Goal: Task Accomplishment & Management: Manage account settings

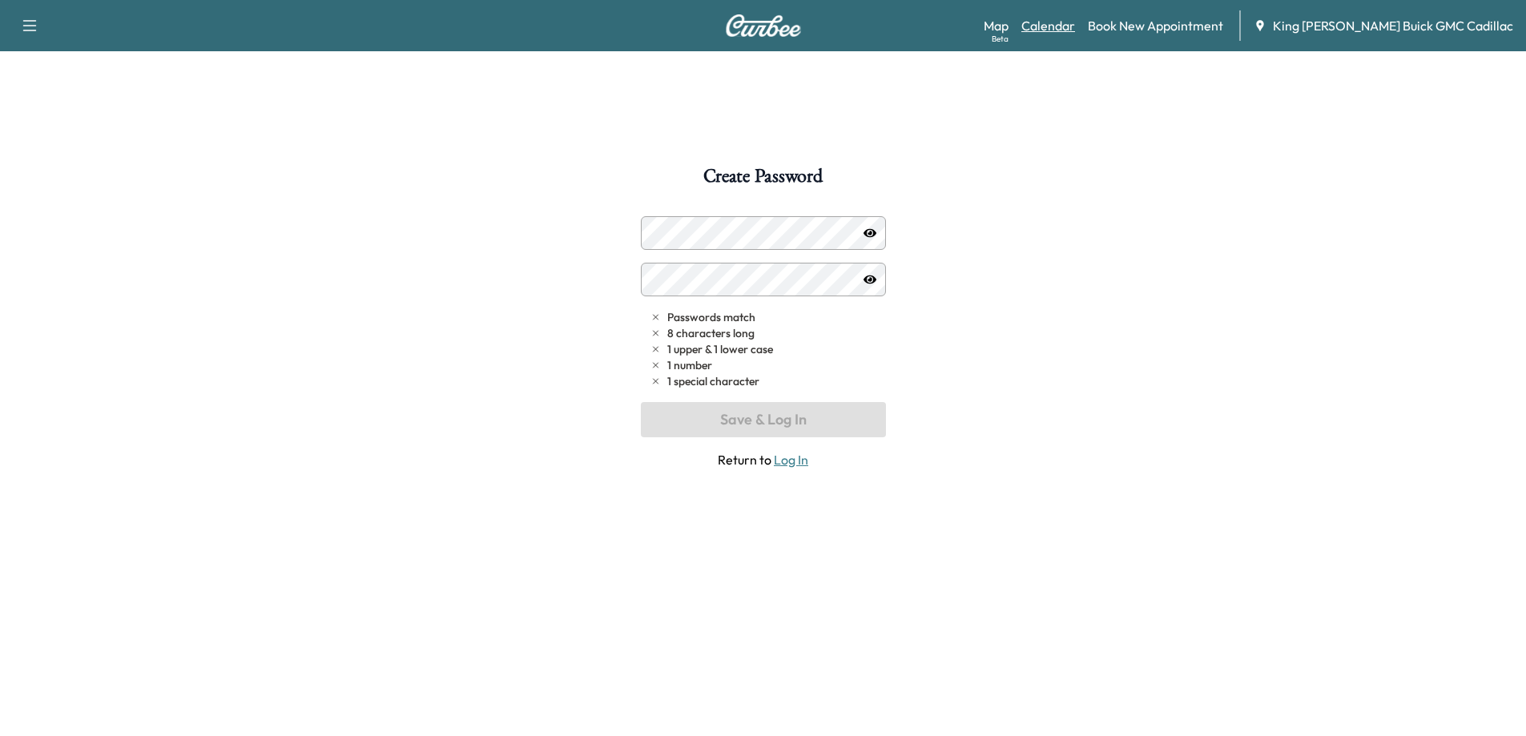
click at [1072, 26] on link "Calendar" at bounding box center [1048, 25] width 54 height 19
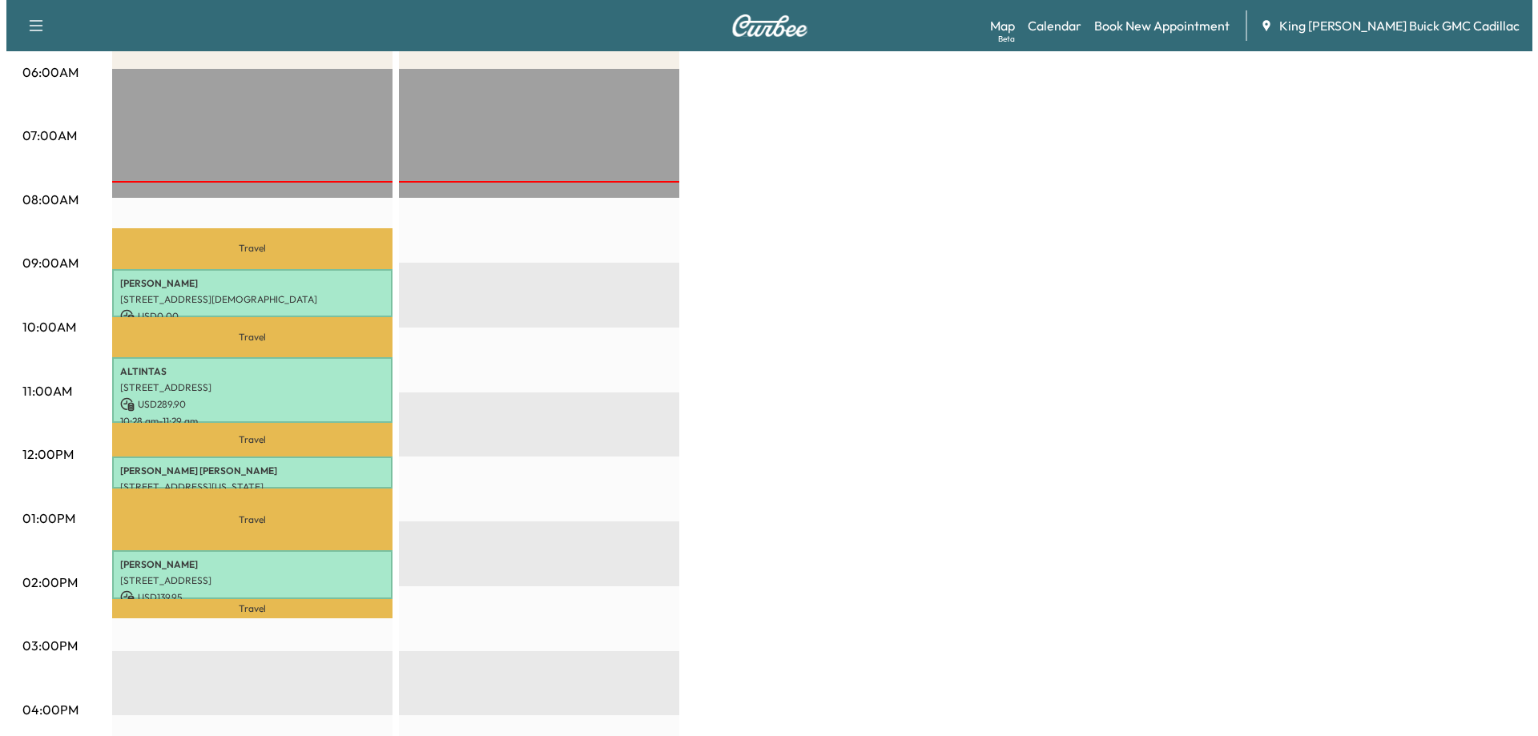
scroll to position [320, 0]
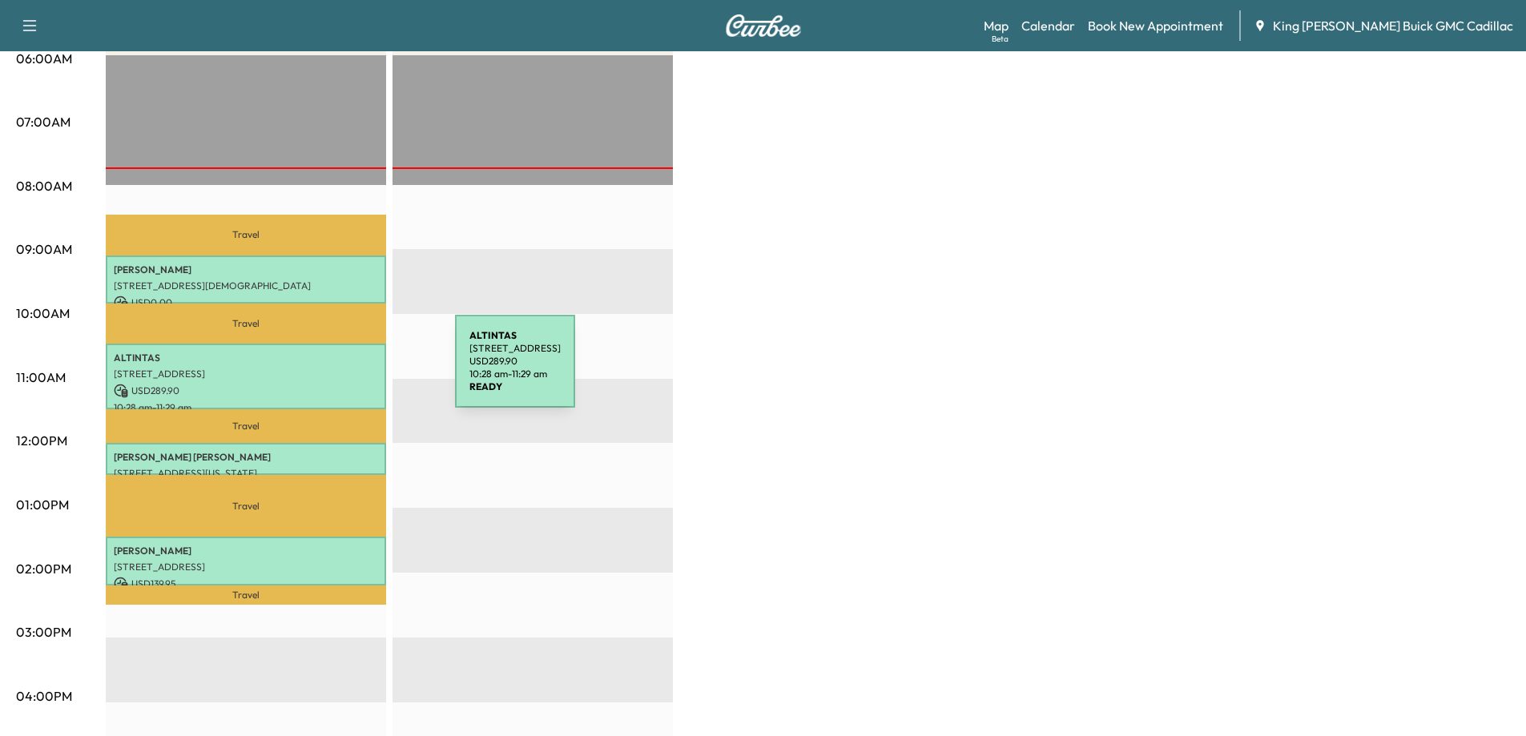
click at [334, 372] on p "[STREET_ADDRESS]" at bounding box center [246, 374] width 264 height 13
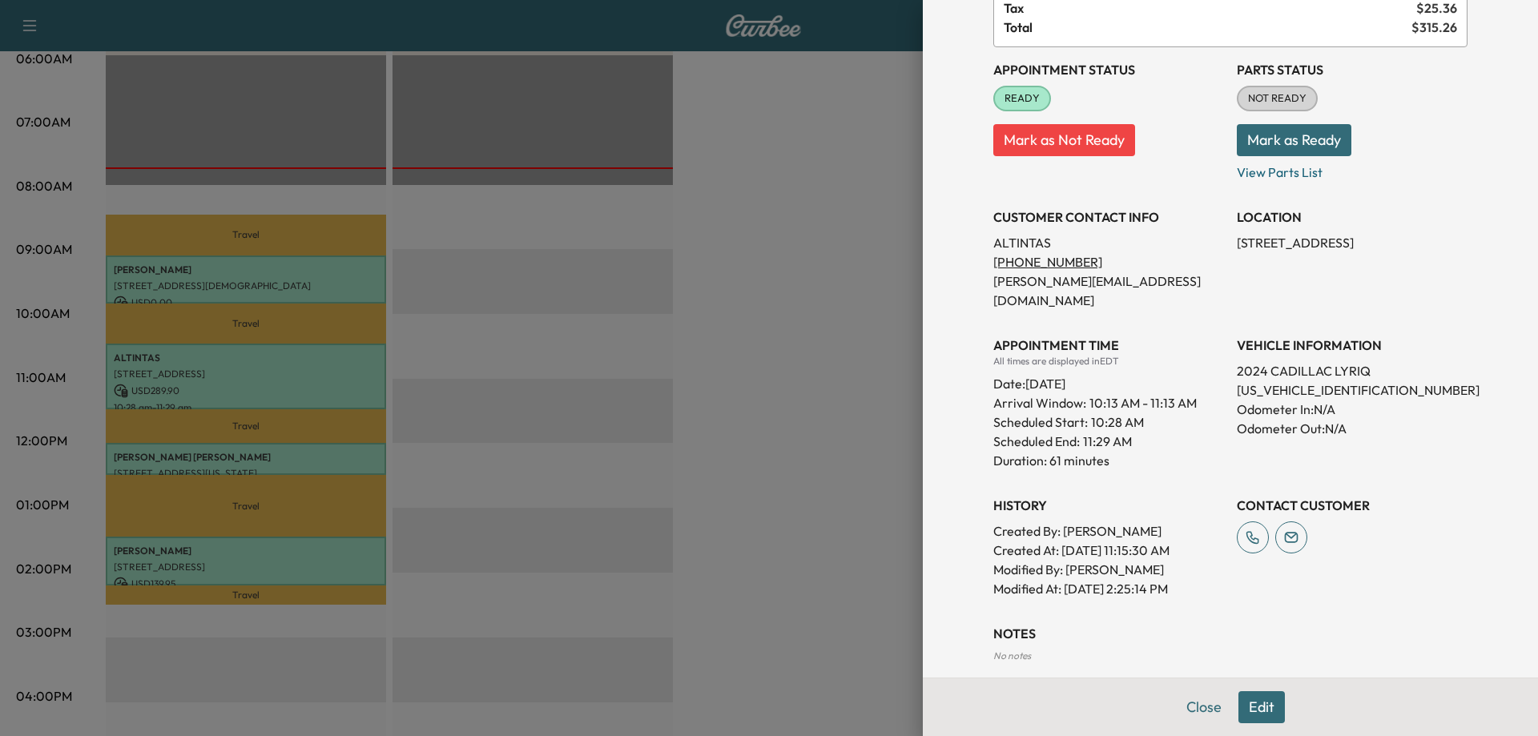
click at [1242, 711] on button "Edit" at bounding box center [1261, 707] width 46 height 32
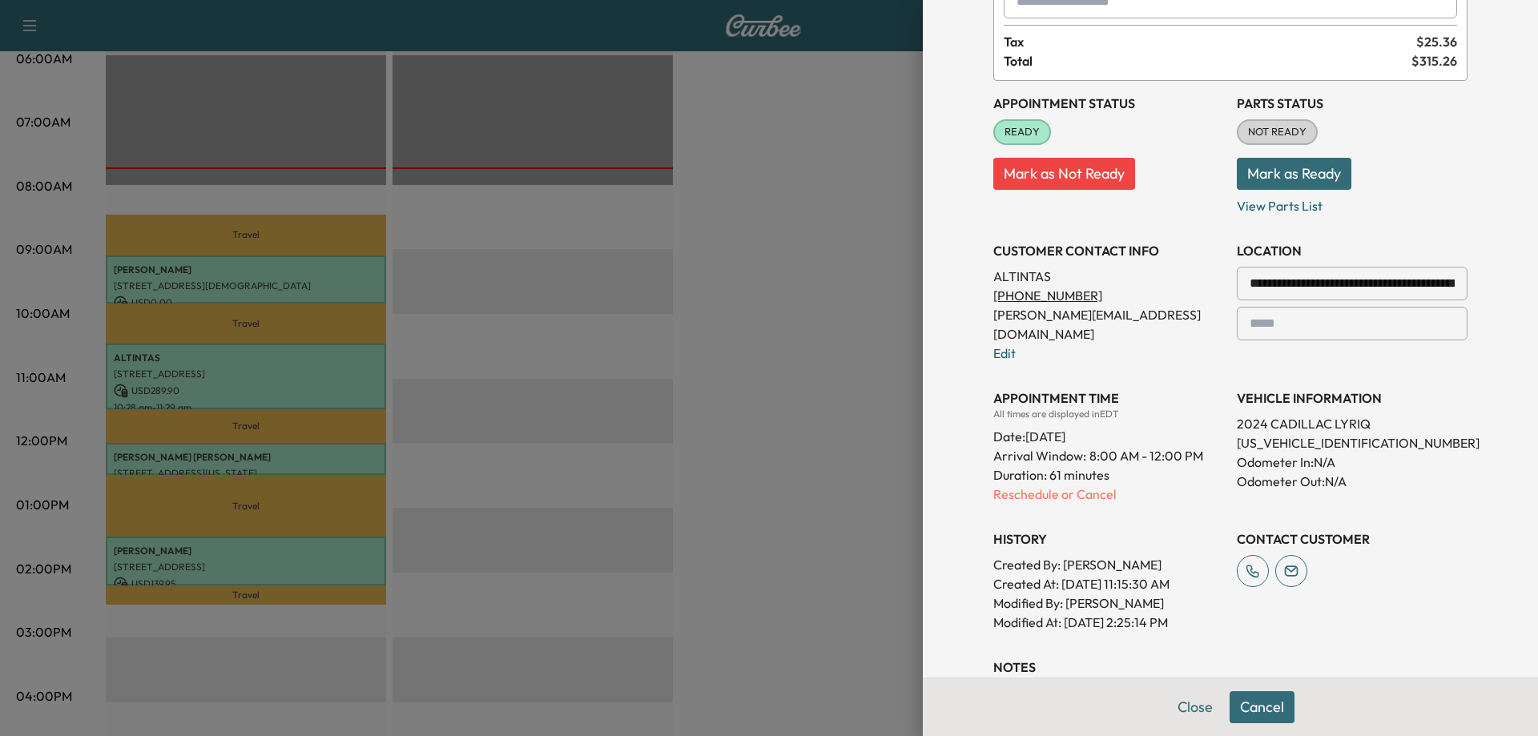
scroll to position [194, 0]
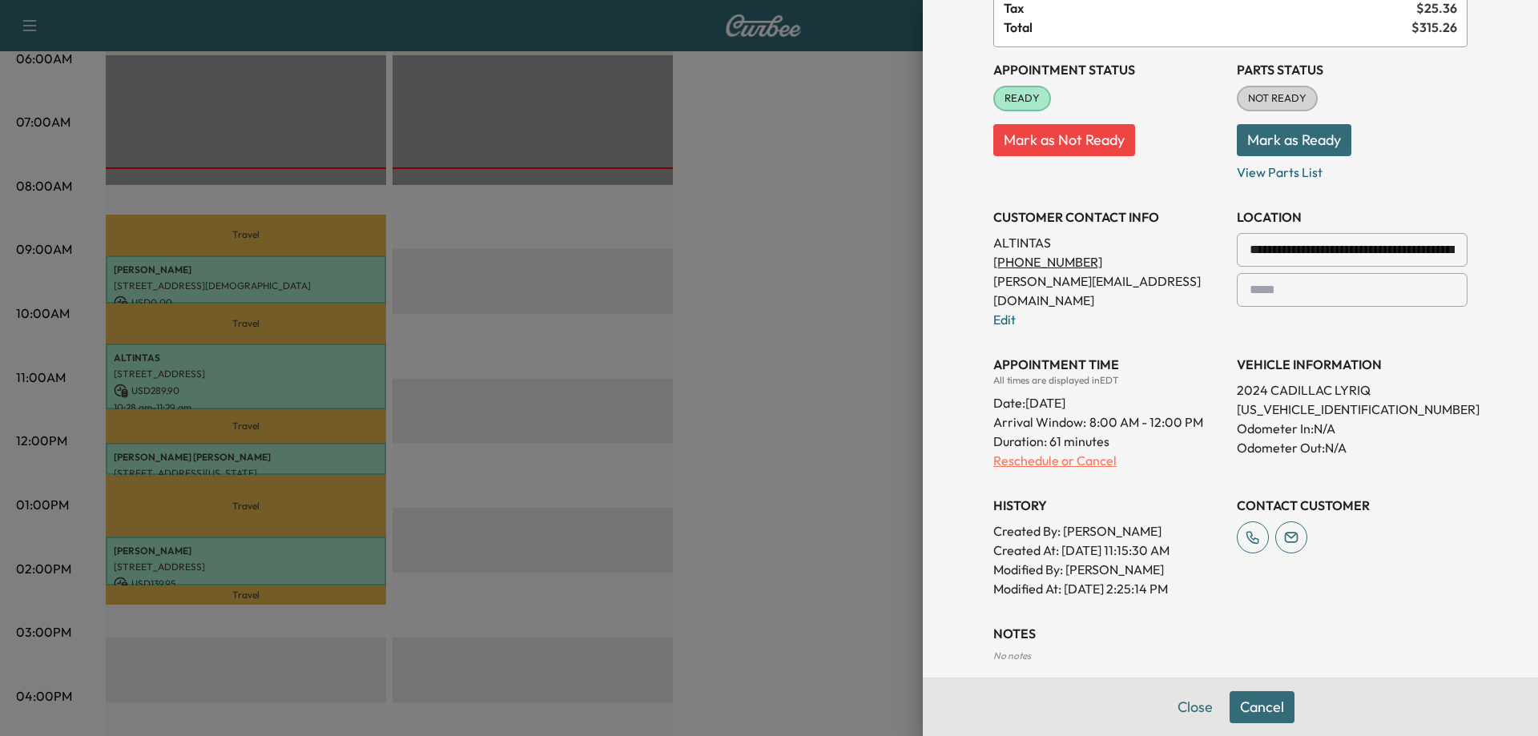
click at [1065, 451] on p "Reschedule or Cancel" at bounding box center [1108, 460] width 231 height 19
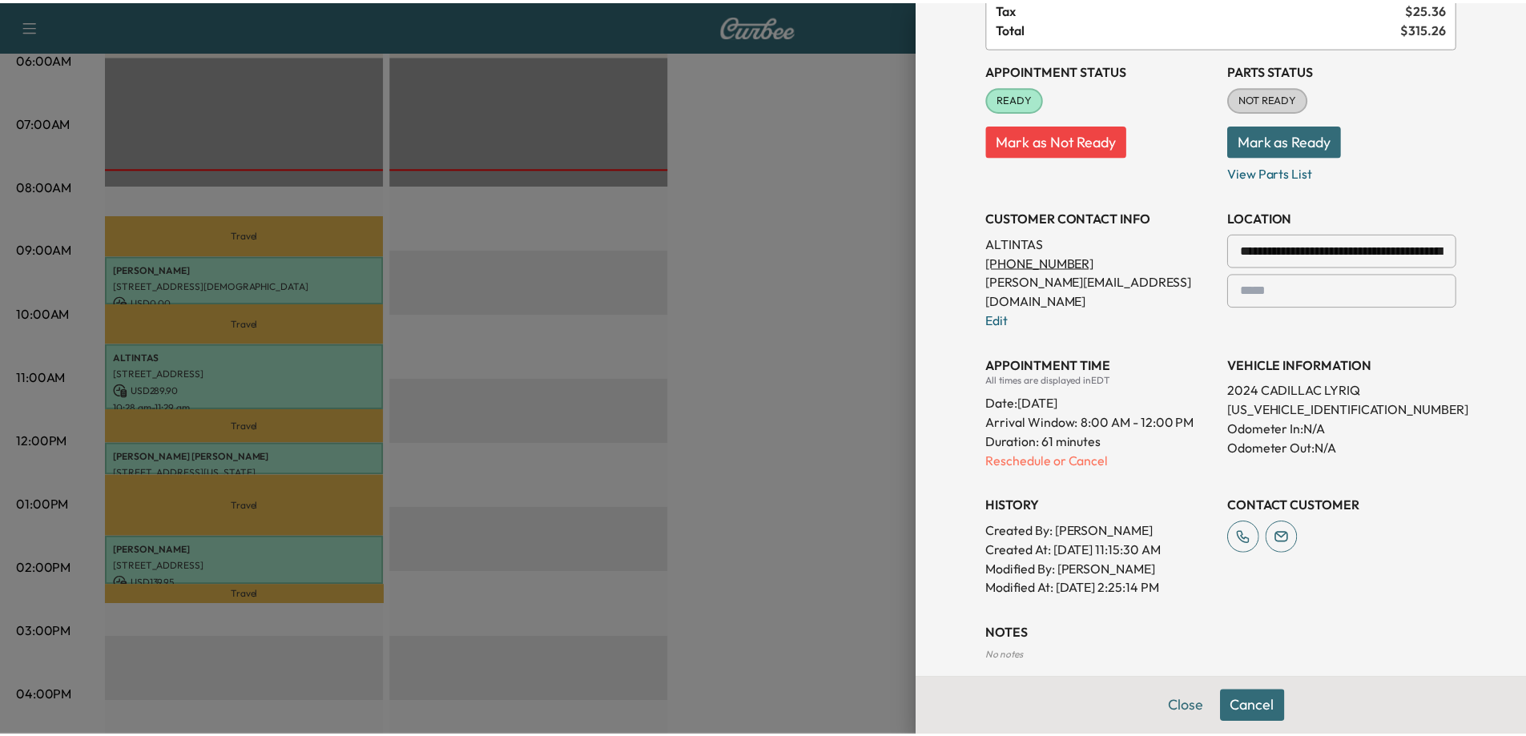
scroll to position [0, 0]
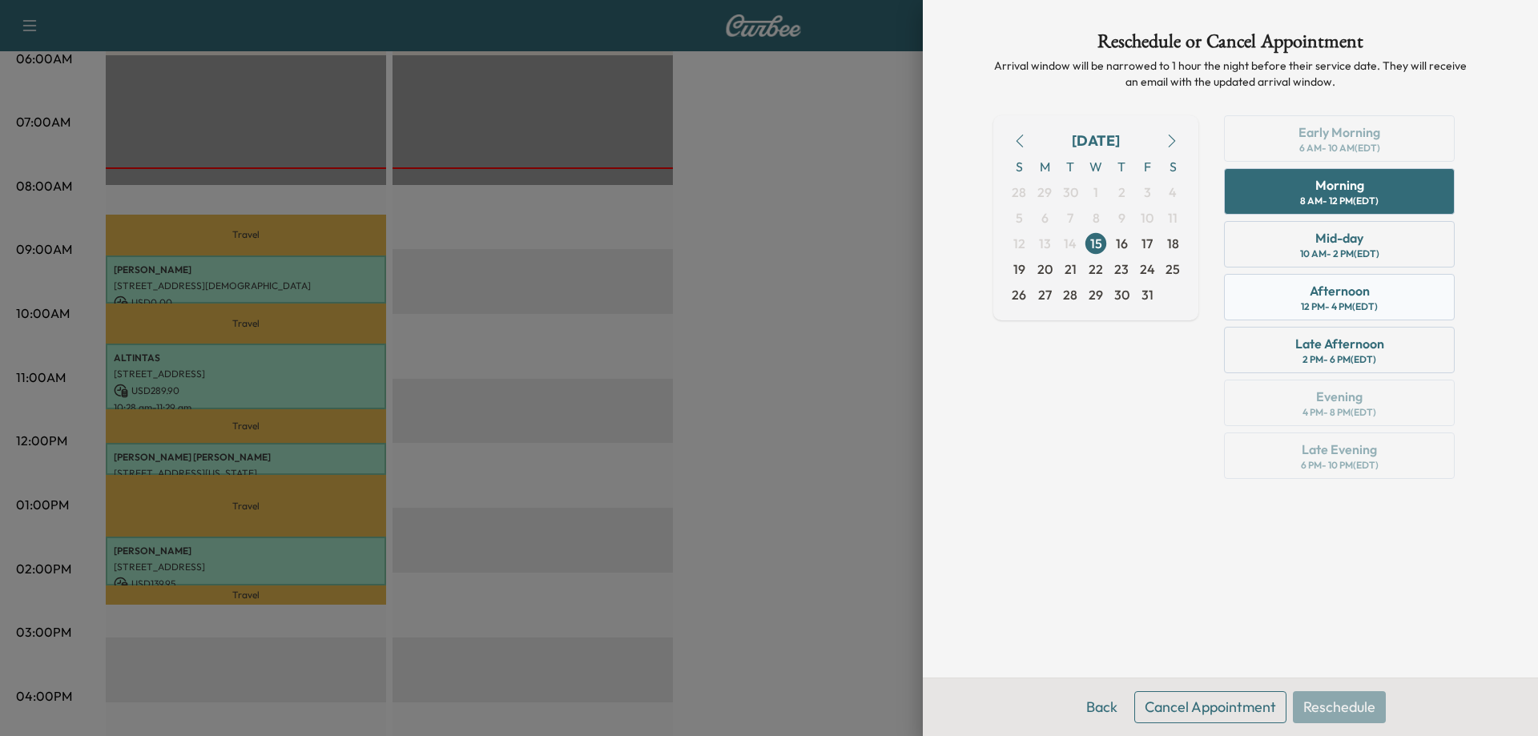
click at [1301, 306] on div "12 PM - 4 PM (EDT)" at bounding box center [1339, 306] width 77 height 13
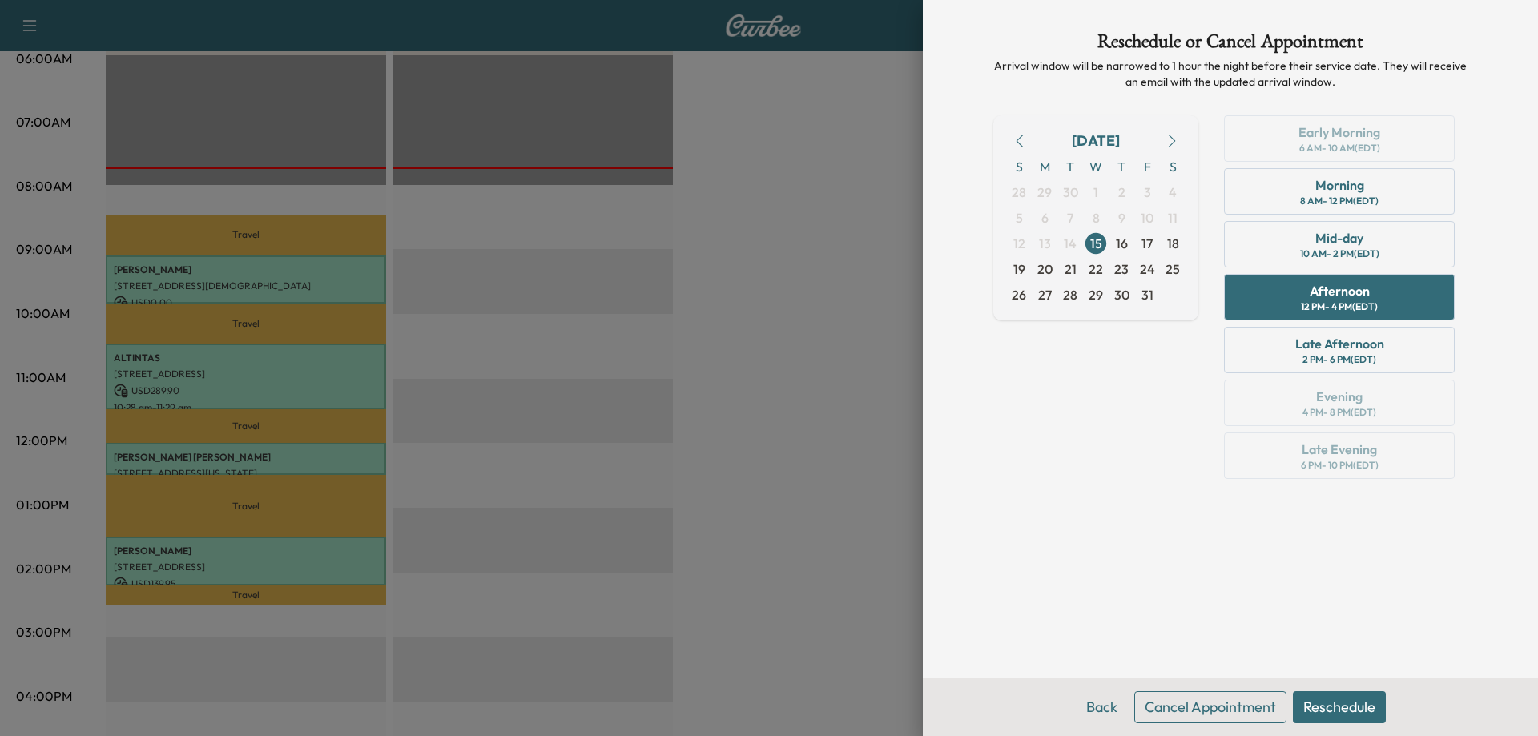
click at [1341, 703] on button "Reschedule" at bounding box center [1339, 707] width 93 height 32
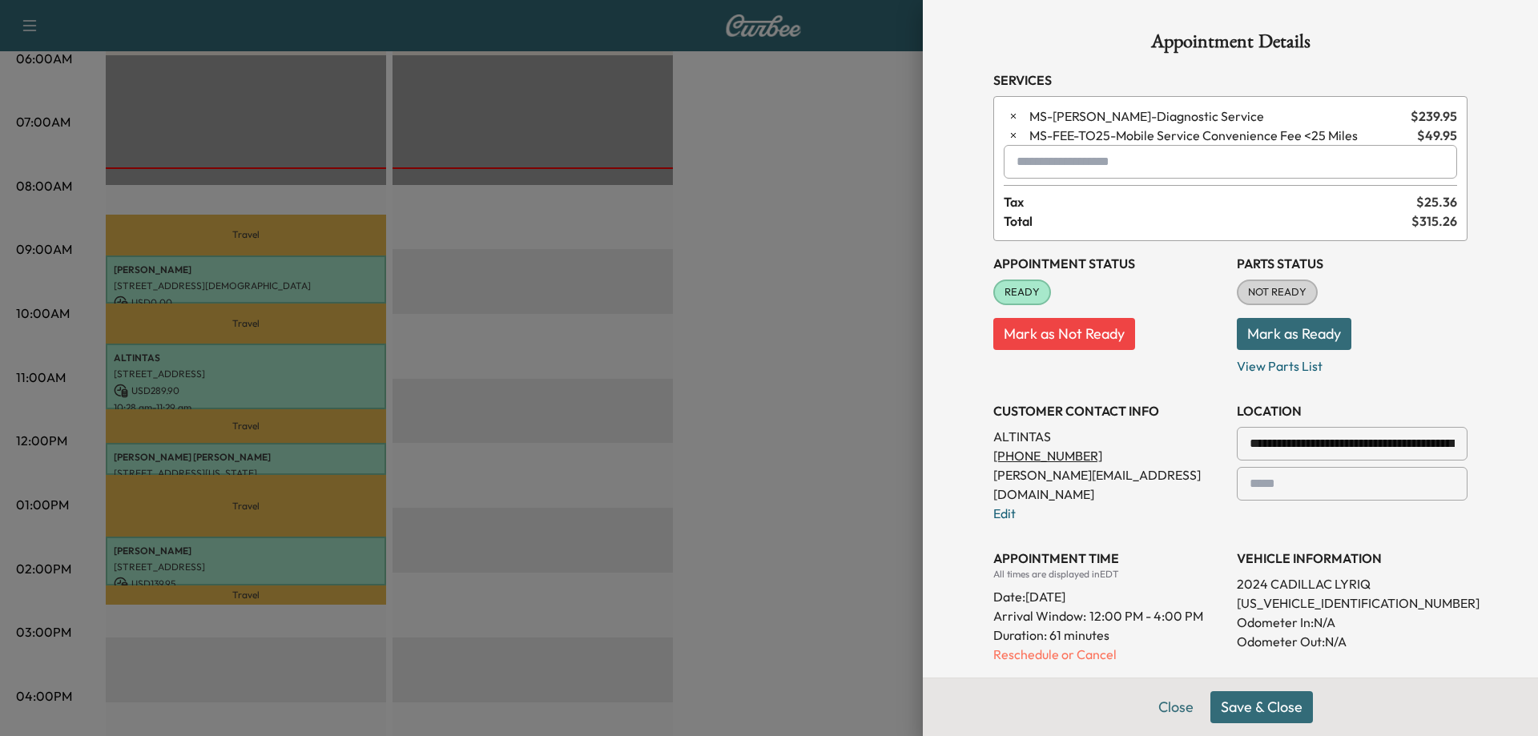
click at [1237, 710] on button "Save & Close" at bounding box center [1261, 707] width 103 height 32
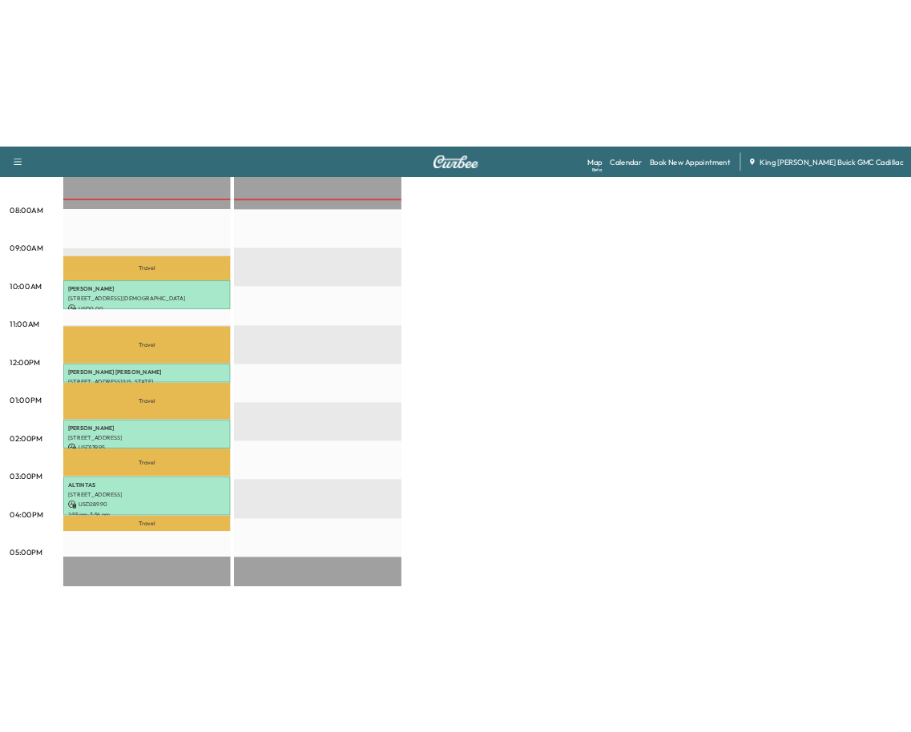
scroll to position [481, 0]
